Goal: Information Seeking & Learning: Learn about a topic

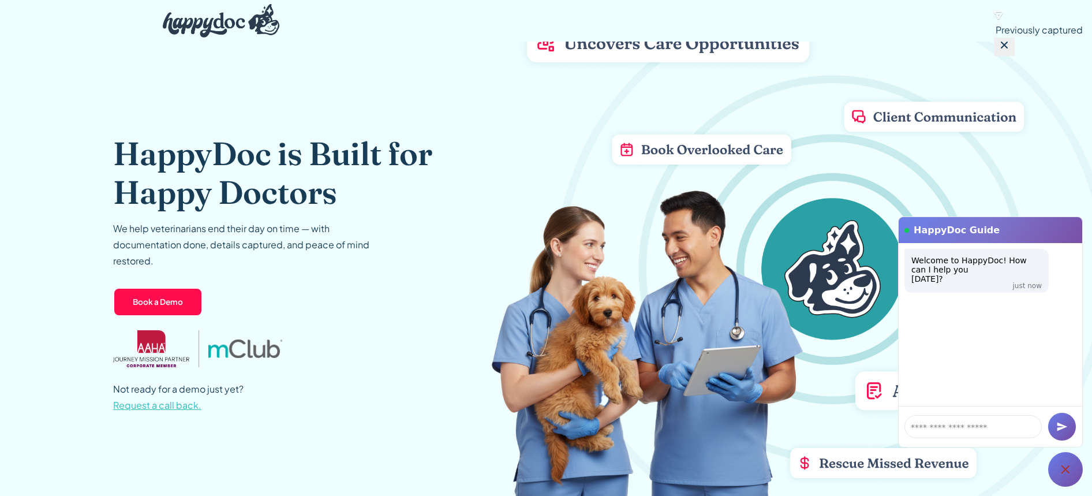
click at [460, 399] on div "Not ready for a demo just yet? Request a call back. Get the scoop on how we can…" at bounding box center [307, 397] width 389 height 32
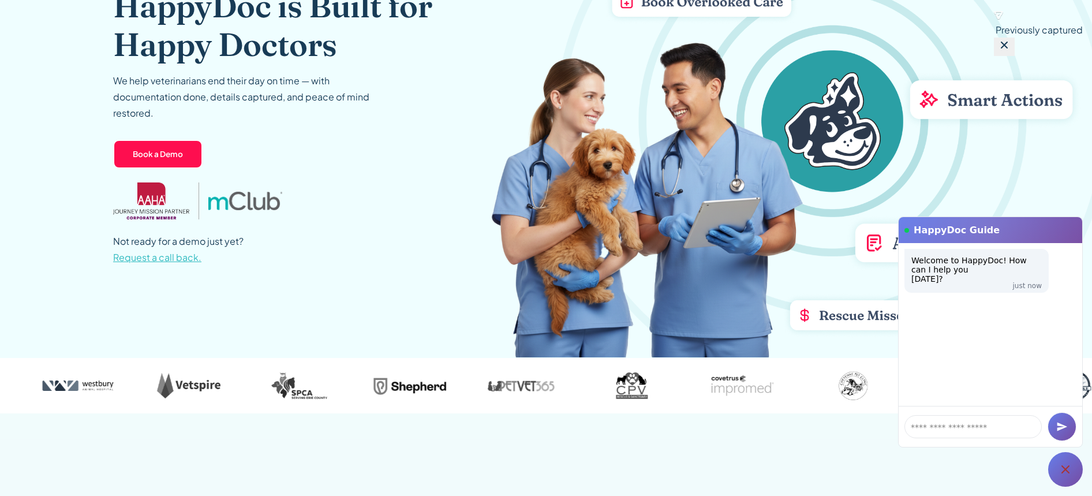
scroll to position [365, 0]
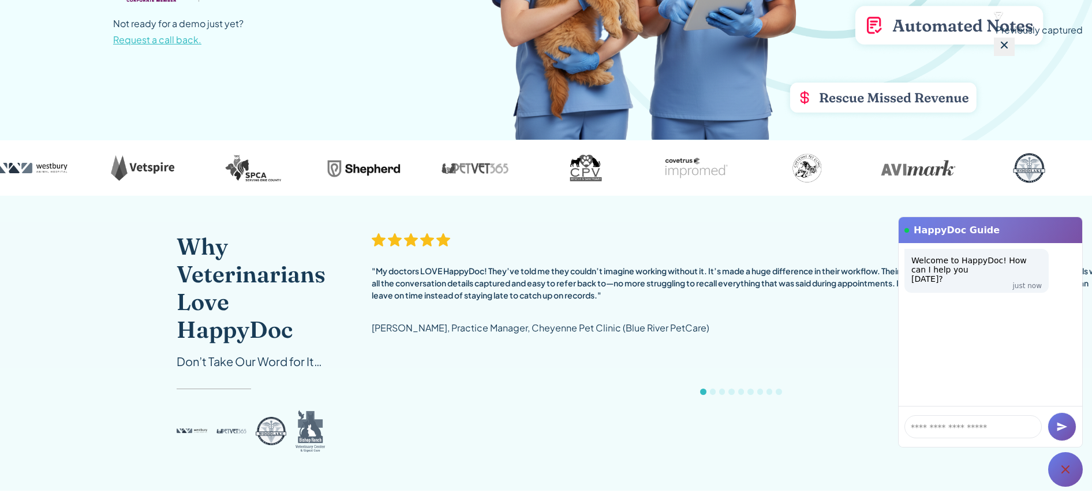
click at [1064, 470] on icon at bounding box center [1065, 469] width 8 height 8
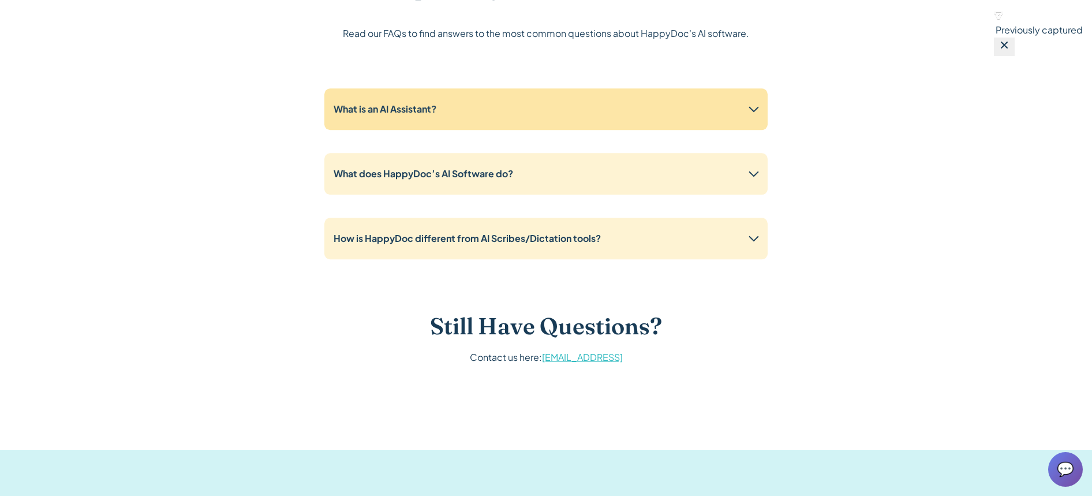
scroll to position [2070, 0]
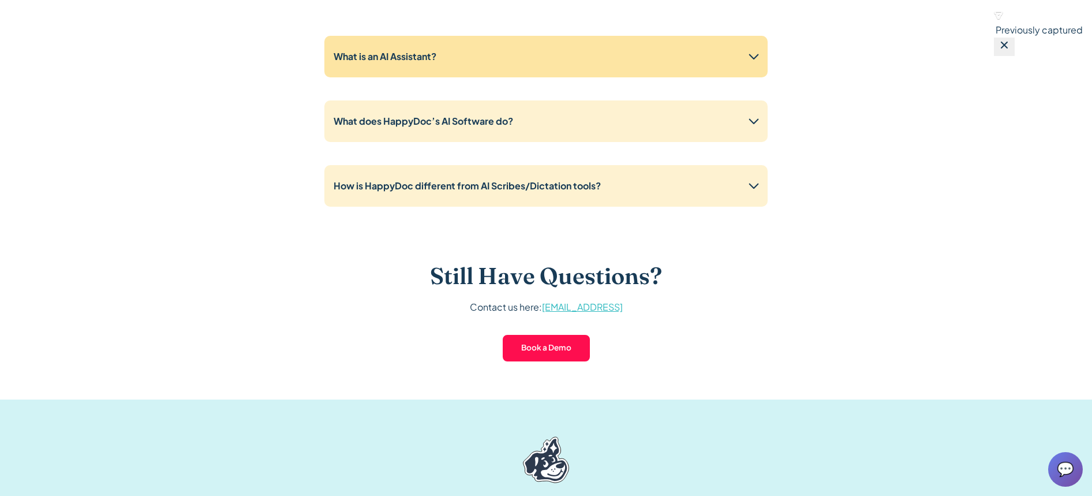
click at [377, 60] on strong "What is an AI Assistant?" at bounding box center [384, 56] width 103 height 12
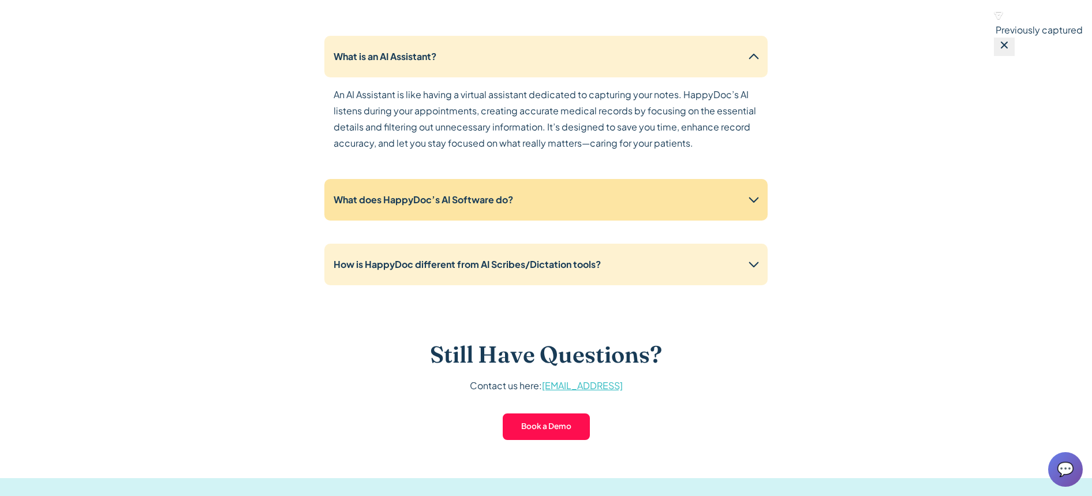
click at [508, 200] on strong "What does HappyDoc’s AI Software do?" at bounding box center [422, 199] width 179 height 12
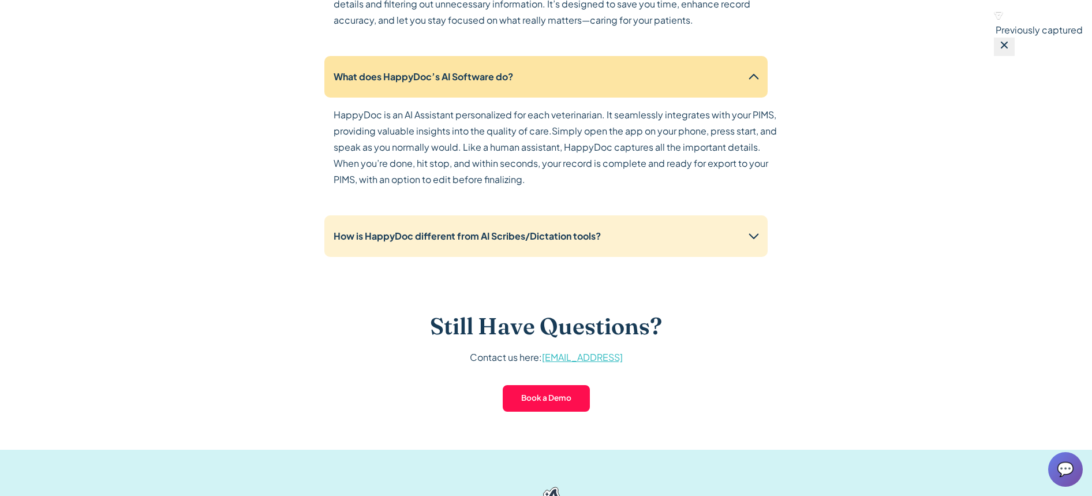
scroll to position [2248, 0]
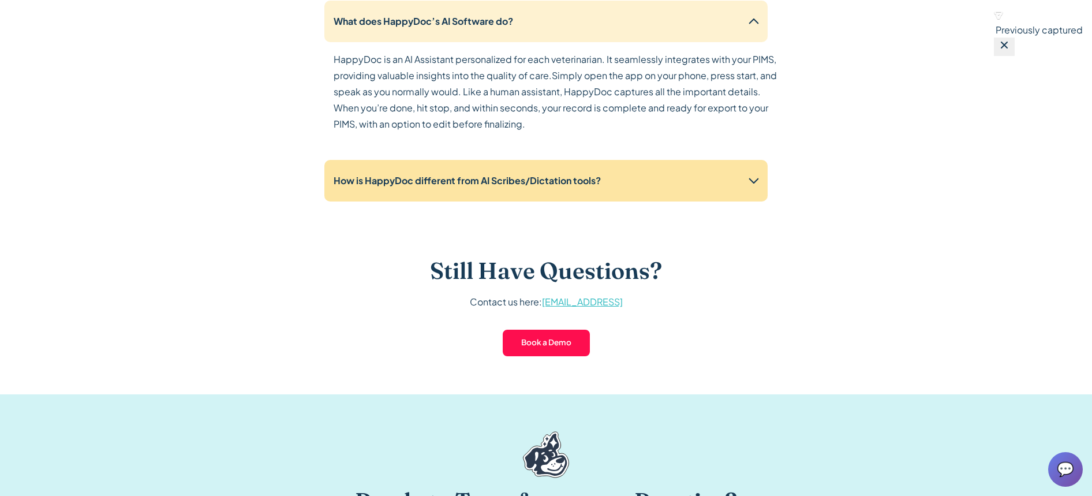
click at [507, 185] on strong "How is HappyDoc different from AI Scribes/Dictation tools?" at bounding box center [466, 180] width 267 height 12
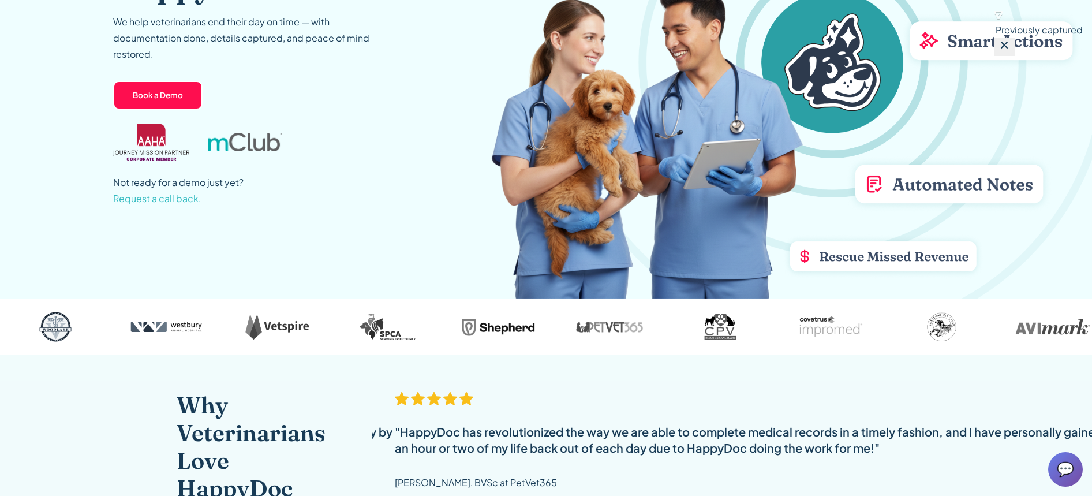
scroll to position [0, 0]
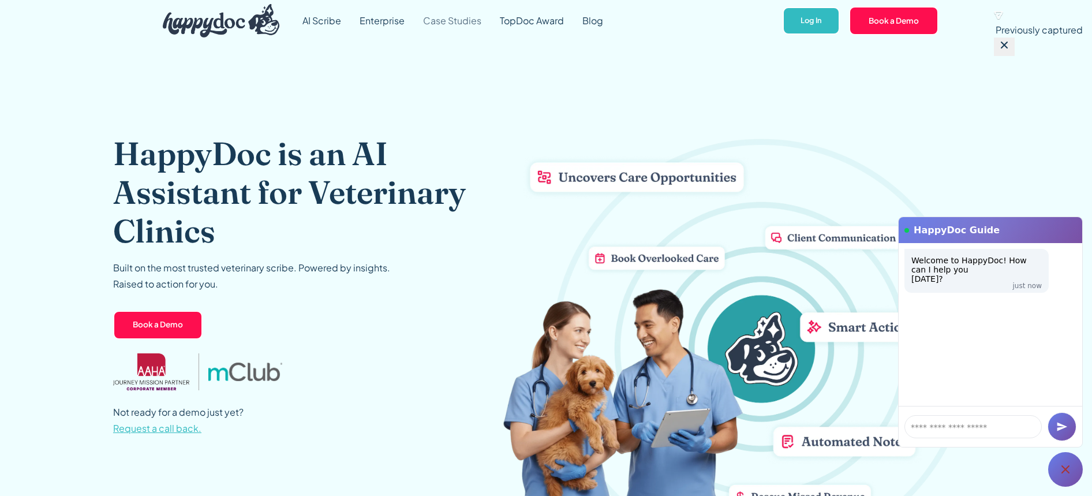
click at [455, 16] on link "Case Studies" at bounding box center [452, 21] width 77 height 42
